Goal: Transaction & Acquisition: Book appointment/travel/reservation

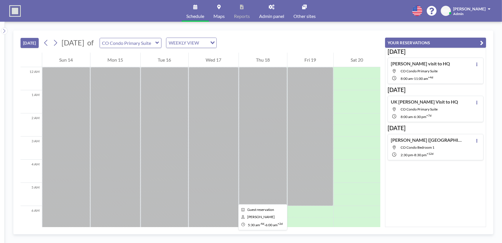
scroll to position [254, 0]
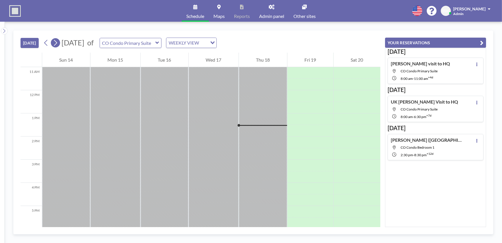
click at [55, 43] on icon at bounding box center [55, 42] width 5 height 9
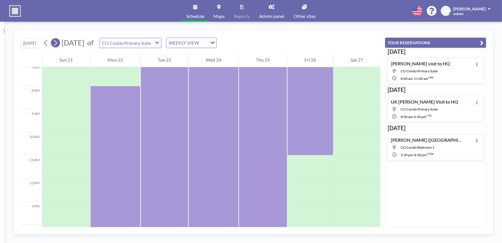
scroll to position [173, 0]
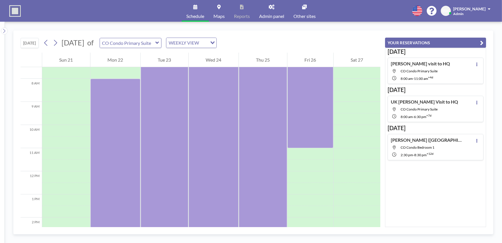
click at [322, 10] on div "Schedule Maps Reports Admin panel Other sites English Polski 日本語 Española BW [P…" at bounding box center [251, 11] width 502 height 22
click at [159, 42] on icon at bounding box center [156, 43] width 3 height 2
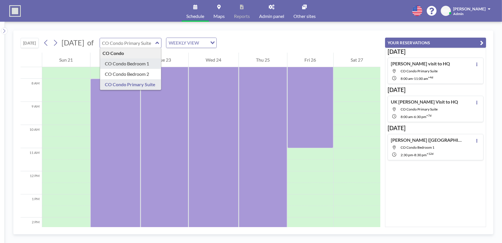
type input "CO Condo Bedroom 1"
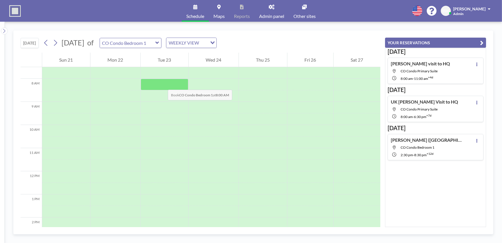
click at [162, 84] on div at bounding box center [165, 85] width 48 height 12
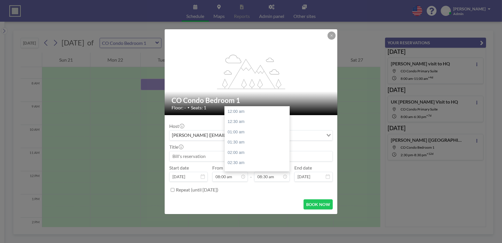
scroll to position [175, 0]
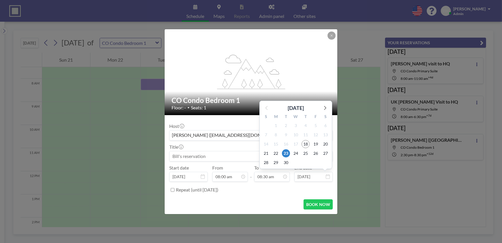
click at [308, 176] on input "[DATE]" at bounding box center [313, 177] width 38 height 10
click at [297, 153] on span "24" at bounding box center [296, 153] width 8 height 8
type input "[DATE]"
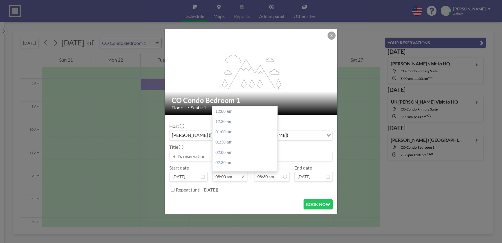
scroll to position [165, 0]
click at [231, 131] on div "09:00 am" at bounding box center [246, 132] width 67 height 10
type input "09:00 am"
type input "09:30 am"
type input "[DATE]"
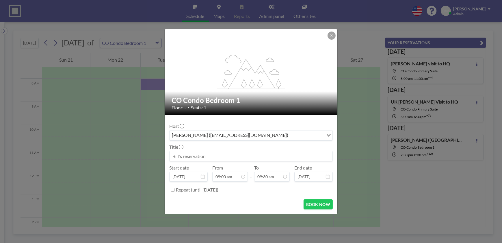
click at [214, 155] on input at bounding box center [251, 156] width 163 height 10
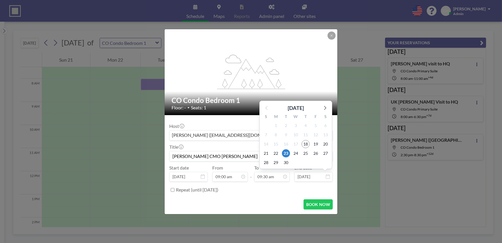
type input "[PERSON_NAME] CMO [PERSON_NAME]"
click at [307, 176] on input "[DATE]" at bounding box center [313, 177] width 38 height 10
click at [296, 153] on span "24" at bounding box center [296, 153] width 8 height 8
type input "[DATE]"
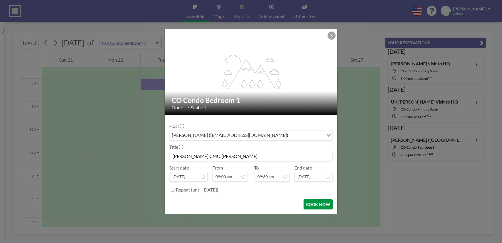
click at [314, 203] on button "BOOK NOW" at bounding box center [318, 204] width 29 height 10
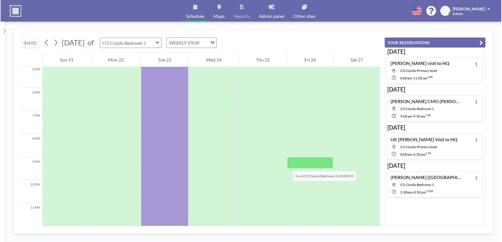
scroll to position [397, 0]
